Goal: Information Seeking & Learning: Learn about a topic

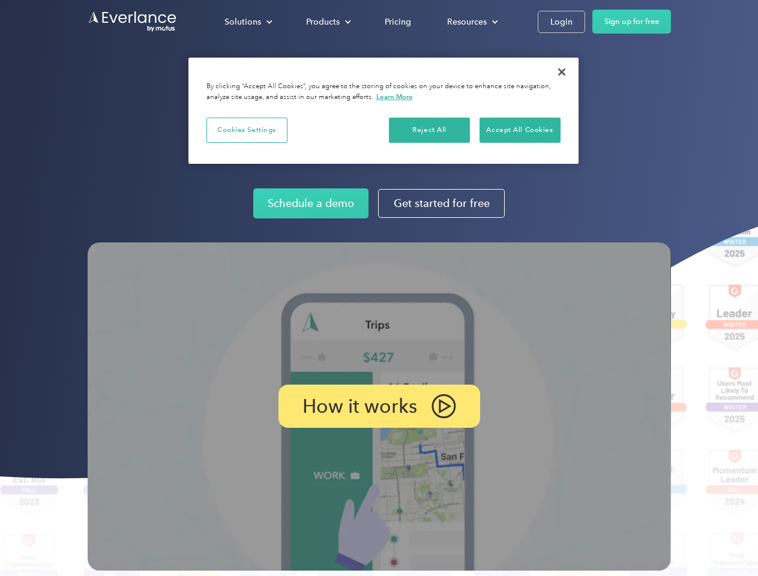
click at [378, 288] on img at bounding box center [379, 406] width 583 height 328
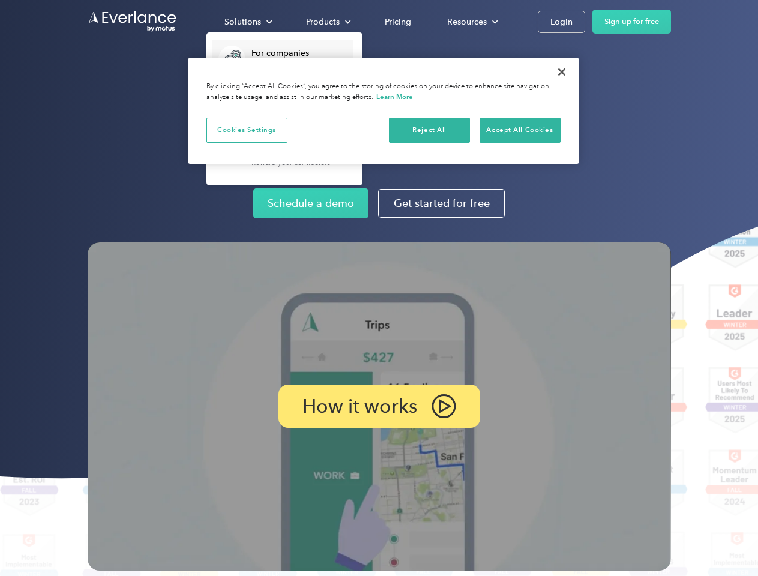
click at [248, 22] on div "Solutions" at bounding box center [242, 21] width 37 height 15
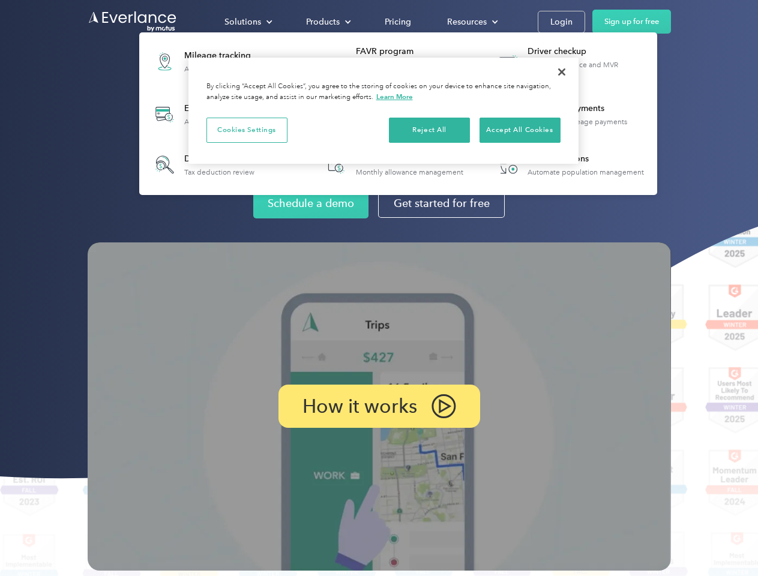
click at [327, 22] on div "Products" at bounding box center [323, 21] width 34 height 15
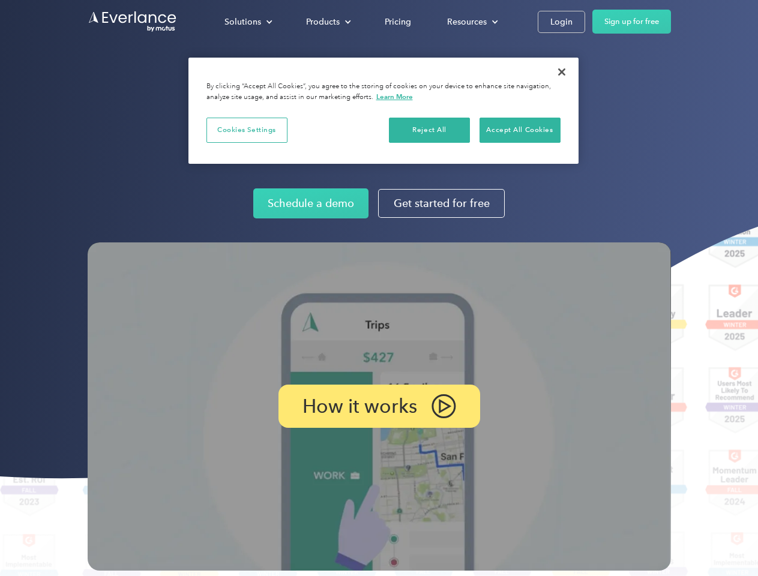
click at [471, 22] on div "Resources" at bounding box center [467, 21] width 40 height 15
click at [378, 406] on p "How it works" at bounding box center [359, 406] width 115 height 14
click at [247, 130] on button "Cookies Settings" at bounding box center [246, 130] width 81 height 25
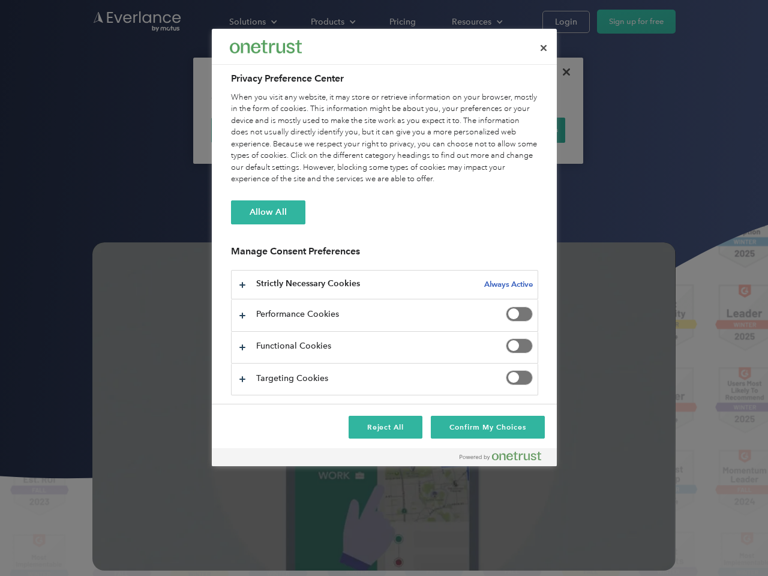
click at [429, 130] on div "When you visit any website, it may store or retrieve information on your browse…" at bounding box center [384, 139] width 307 height 94
click at [519, 130] on div "When you visit any website, it may store or retrieve information on your browse…" at bounding box center [384, 139] width 307 height 94
click at [561, 72] on div at bounding box center [384, 288] width 768 height 576
